Goal: Task Accomplishment & Management: Manage account settings

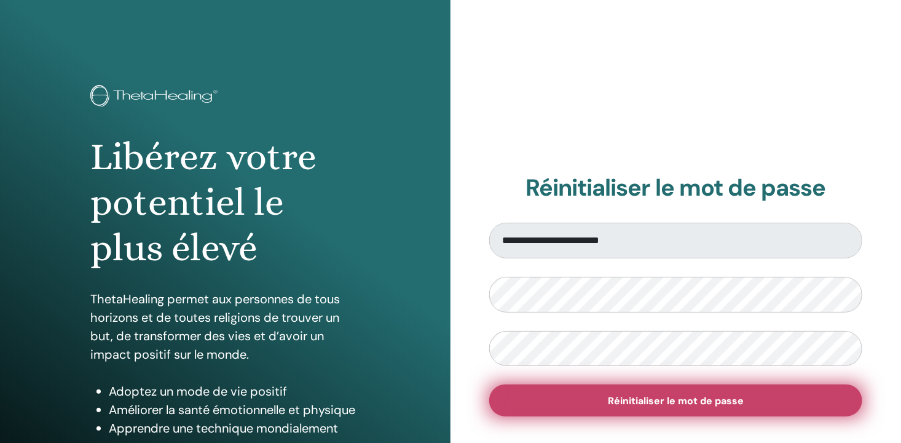
click at [625, 402] on span "Réinitialiser le mot de passe" at bounding box center [676, 400] width 136 height 13
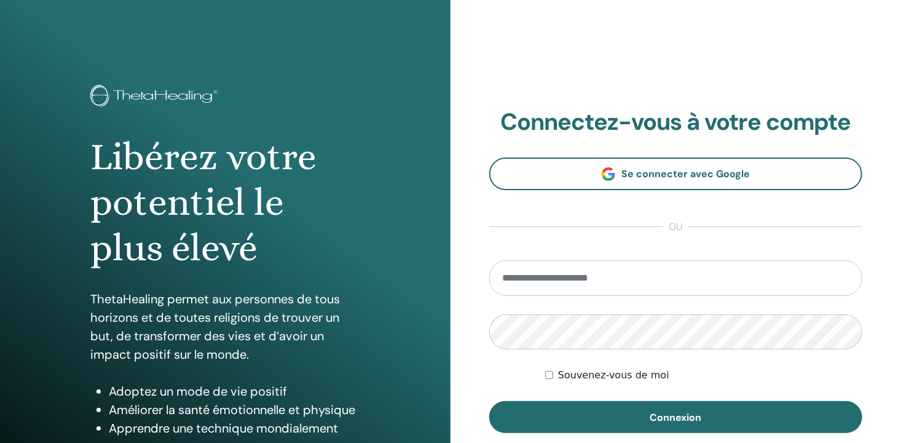
click at [531, 272] on input "email" at bounding box center [675, 278] width 373 height 36
type input "**********"
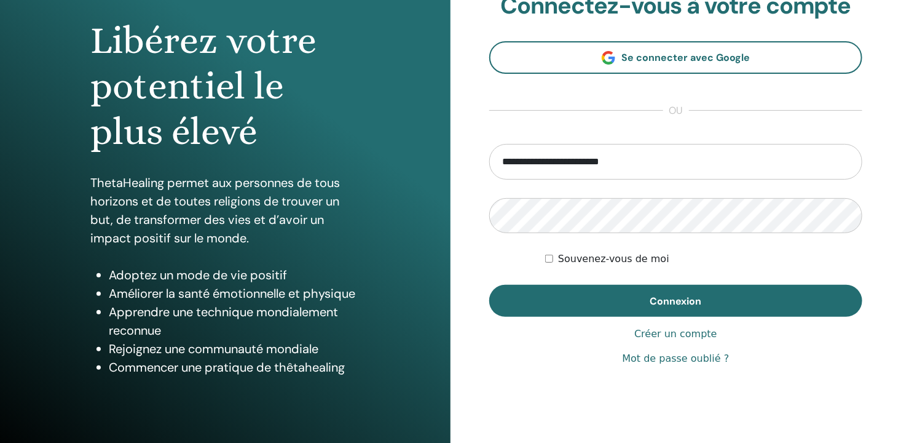
scroll to position [123, 0]
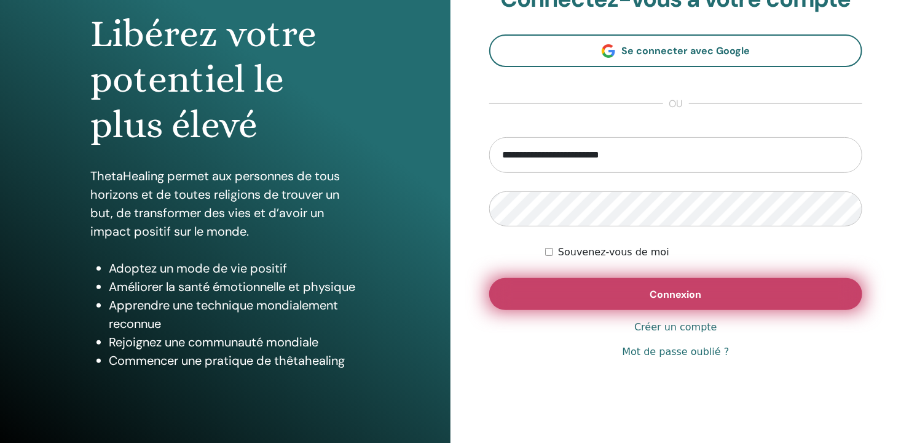
click at [612, 301] on button "Connexion" at bounding box center [675, 294] width 373 height 32
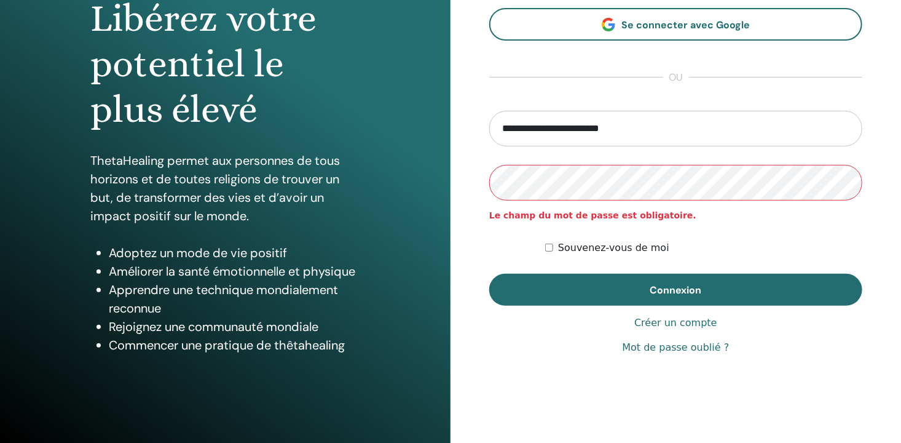
scroll to position [148, 0]
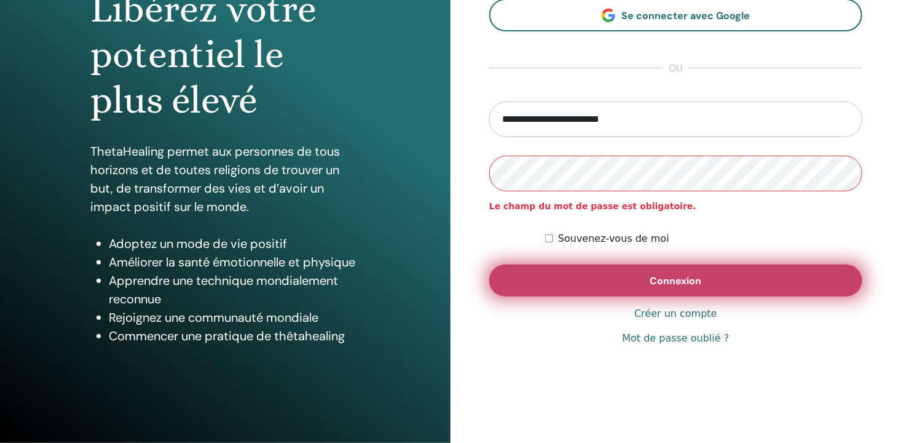
click at [695, 279] on span "Connexion" at bounding box center [676, 280] width 52 height 13
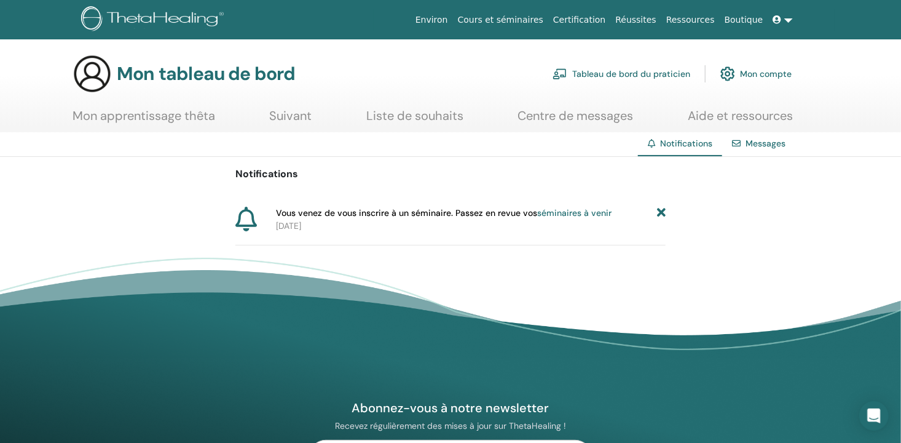
click at [635, 76] on font "Tableau de bord du praticien" at bounding box center [631, 73] width 118 height 11
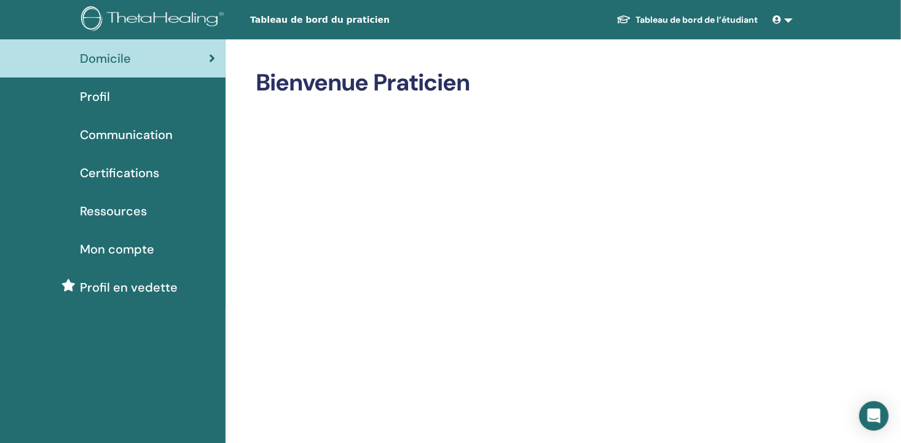
click at [781, 23] on icon at bounding box center [777, 19] width 9 height 9
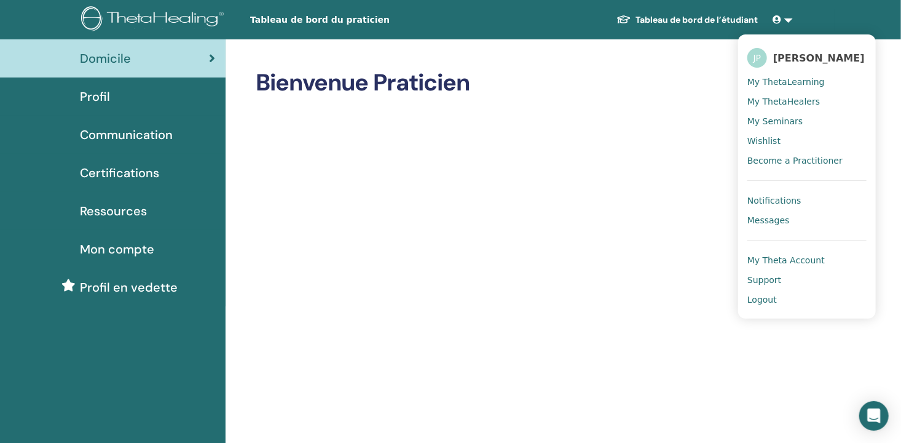
click at [111, 170] on span "Certifications" at bounding box center [119, 172] width 79 height 18
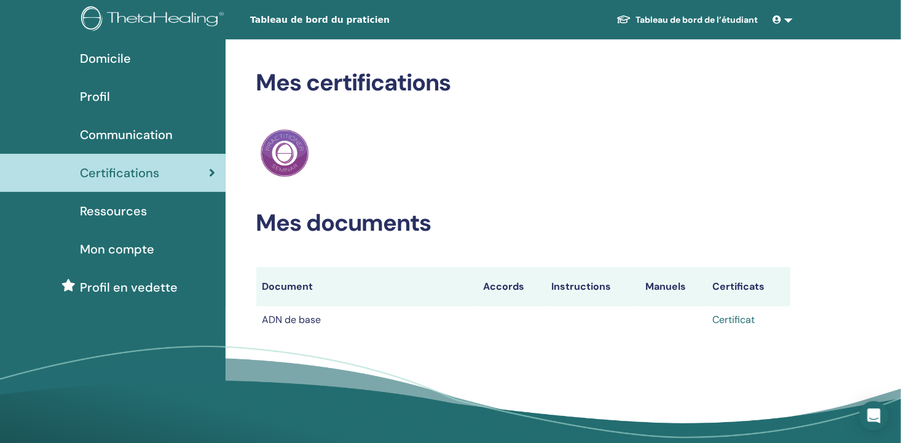
click at [739, 319] on link "Certificat" at bounding box center [734, 319] width 42 height 13
